Goal: Find specific page/section: Find specific page/section

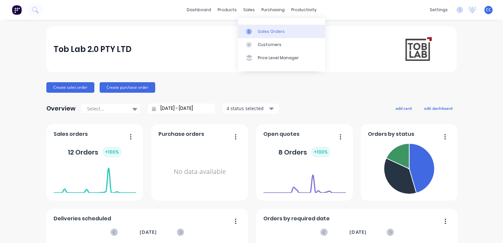
click at [263, 29] on div "Sales Orders" at bounding box center [271, 32] width 27 height 6
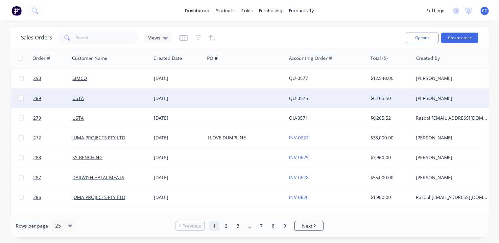
scroll to position [26, 0]
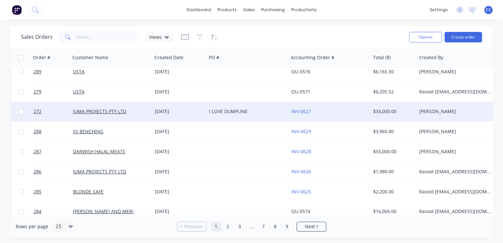
click at [257, 110] on div "I LOVE DUMPLINE" at bounding box center [245, 111] width 73 height 7
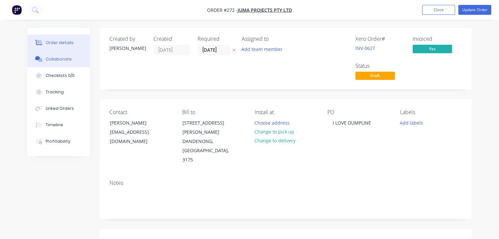
click at [58, 60] on div "Collaborate" at bounding box center [59, 59] width 26 height 6
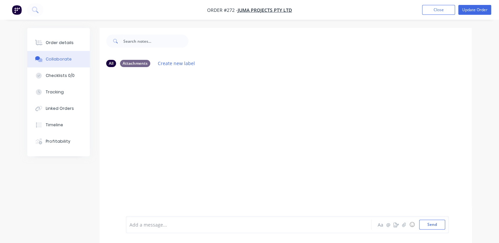
click at [276, 108] on div at bounding box center [286, 144] width 372 height 144
